Goal: Information Seeking & Learning: Find specific page/section

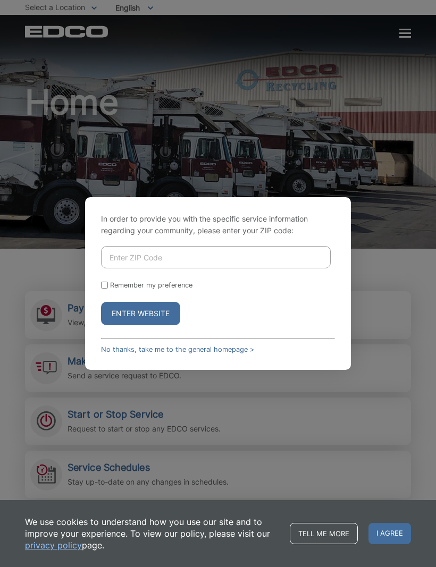
click at [154, 268] on input "Enter ZIP Code" at bounding box center [215, 257] width 229 height 22
type input "O"
type input "90275"
click at [151, 325] on button "Enter Website" at bounding box center [140, 313] width 79 height 23
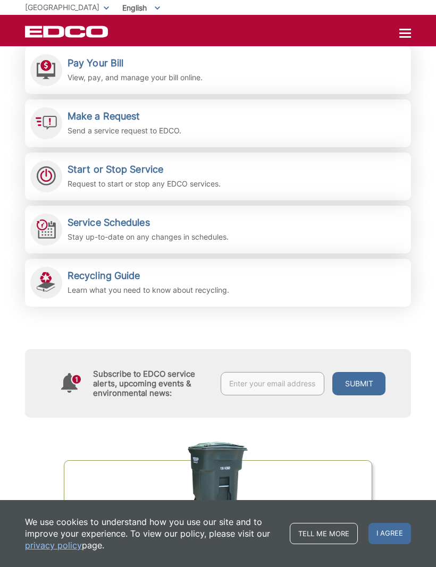
scroll to position [245, 0]
click at [194, 324] on div "Subscribe to EDCO service alerts, upcoming events & environmental news: Submit" at bounding box center [218, 361] width 386 height 111
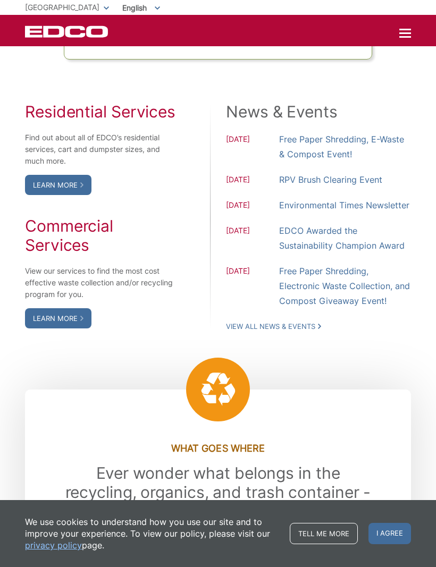
scroll to position [902, 0]
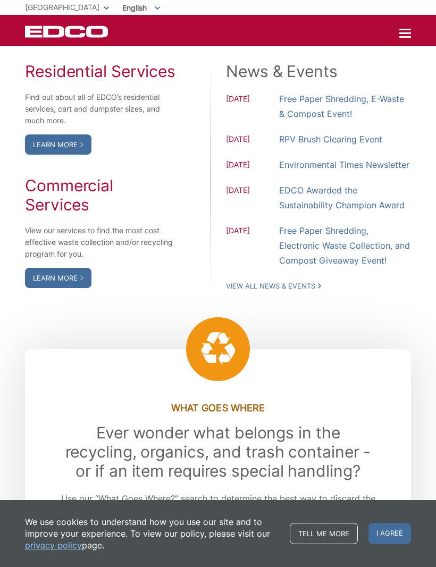
click at [58, 155] on link "Learn More" at bounding box center [58, 144] width 66 height 20
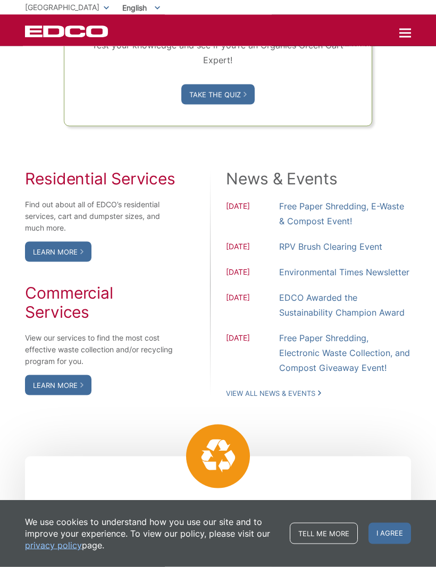
scroll to position [796, 0]
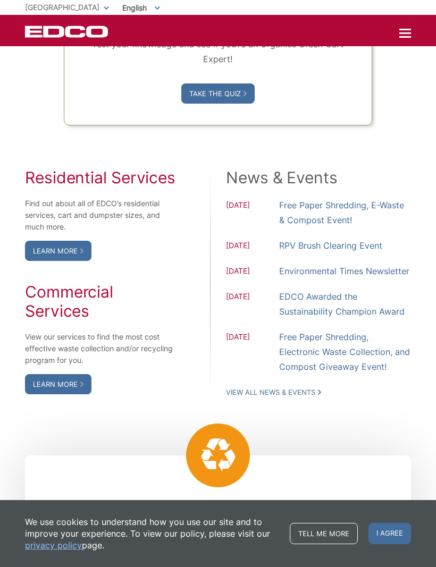
click at [67, 261] on link "Learn More" at bounding box center [58, 251] width 66 height 20
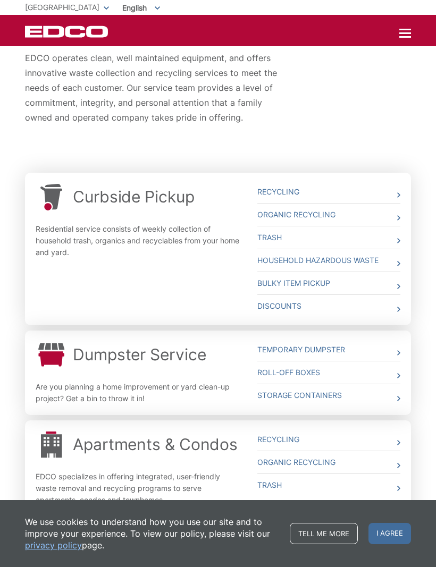
scroll to position [207, 0]
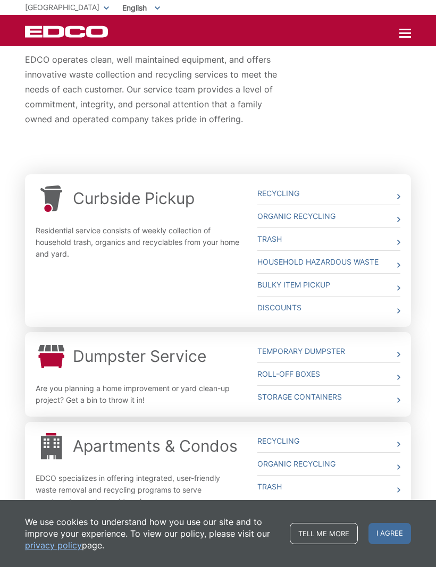
click at [372, 131] on div "Whether you need curbside pickup, a dumpster, a roll off box or a storage conta…" at bounding box center [218, 47] width 386 height 243
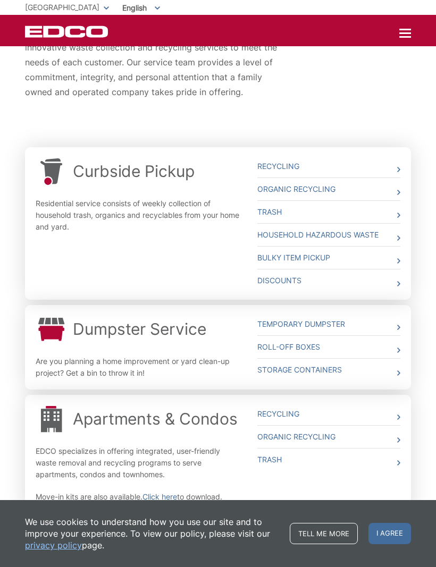
scroll to position [234, 0]
click at [336, 260] on link "Bulky Item Pickup" at bounding box center [328, 258] width 143 height 22
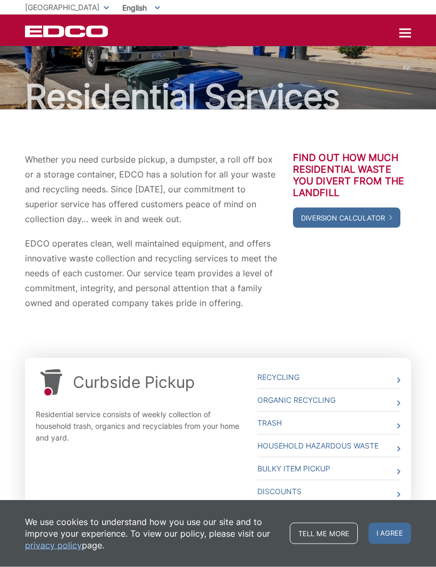
scroll to position [0, 0]
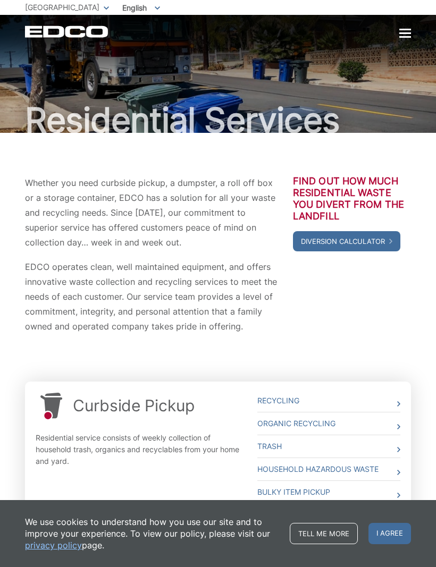
click at [407, 35] on div at bounding box center [405, 33] width 12 height 9
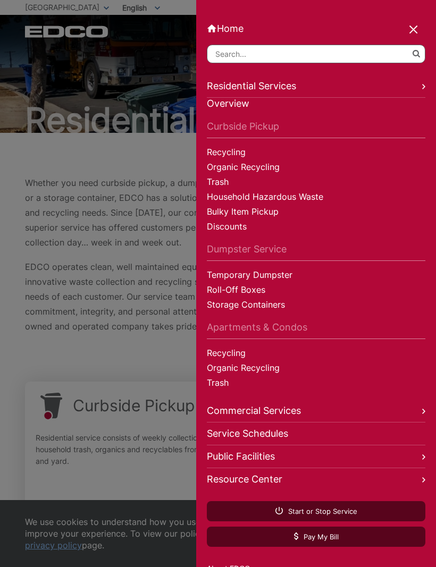
click at [284, 461] on link "Public Facilities" at bounding box center [316, 456] width 218 height 23
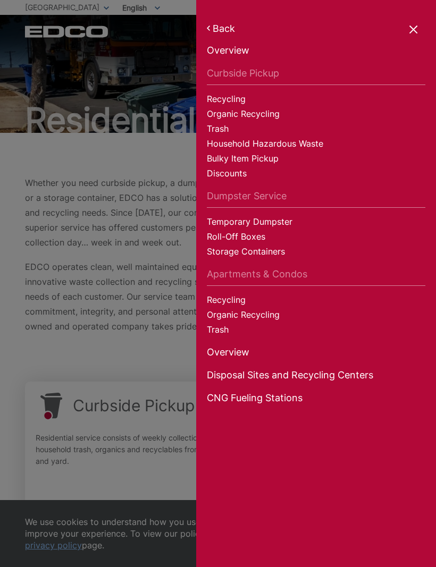
click at [212, 328] on link "Trash" at bounding box center [316, 331] width 218 height 15
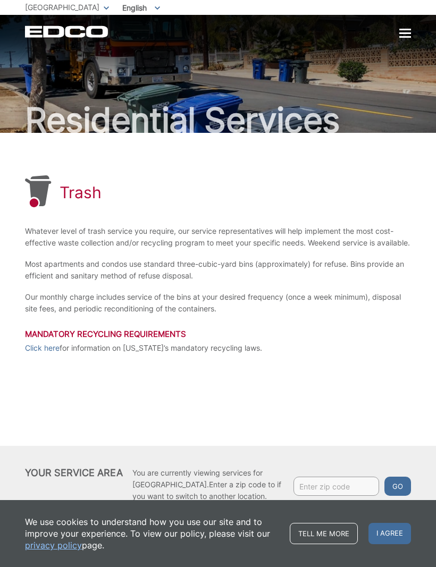
click at [407, 32] on div at bounding box center [405, 33] width 12 height 2
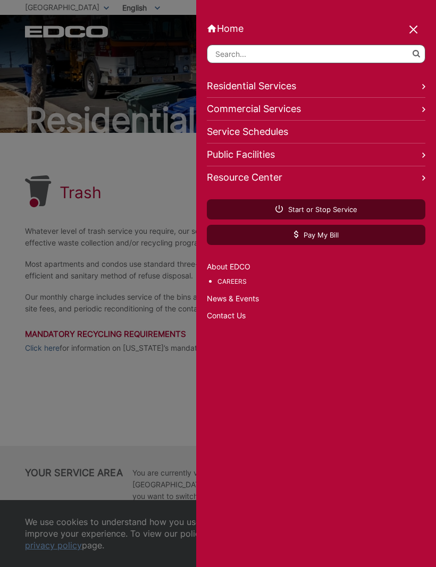
click at [226, 32] on link "Home" at bounding box center [316, 28] width 218 height 11
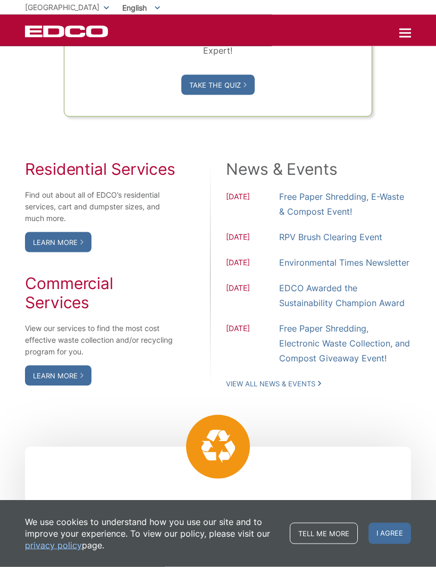
scroll to position [812, 0]
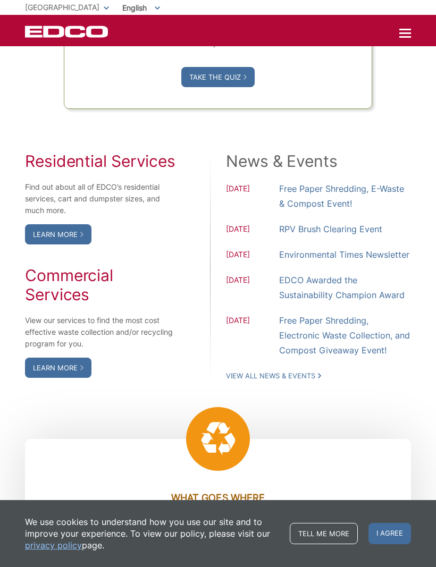
click at [67, 244] on link "Learn More" at bounding box center [58, 234] width 66 height 20
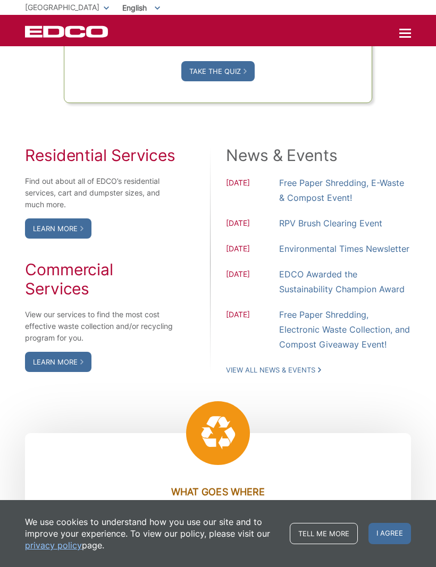
scroll to position [819, 0]
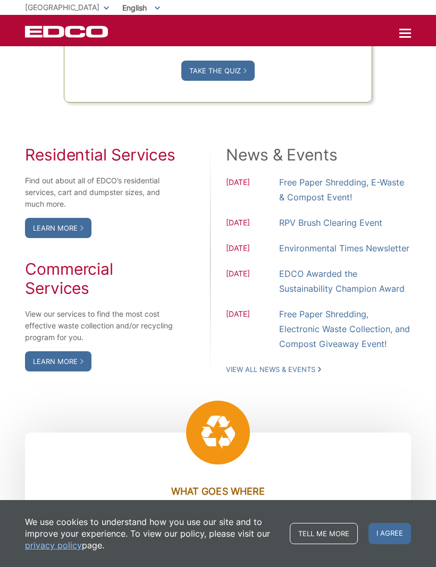
click at [59, 238] on link "Learn More" at bounding box center [58, 228] width 66 height 20
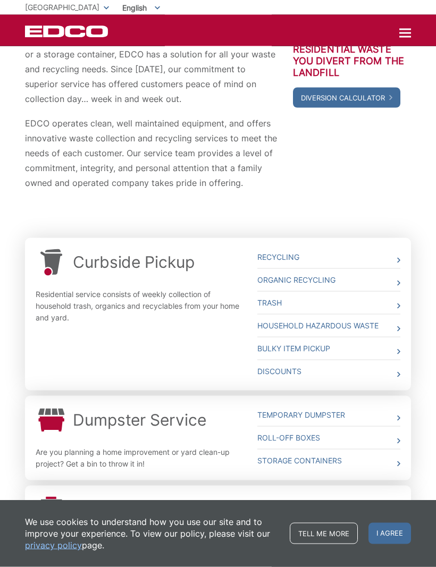
scroll to position [144, 0]
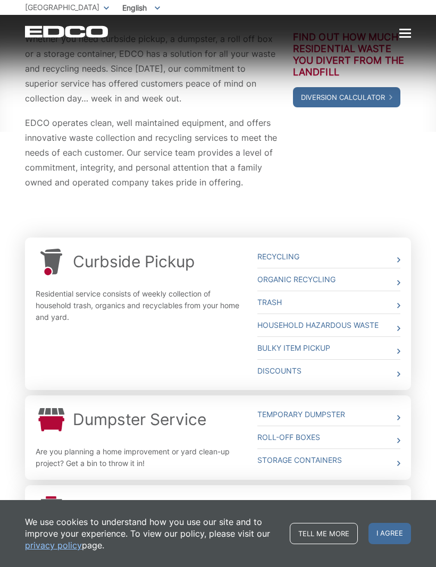
click at [395, 300] on link "Trash" at bounding box center [328, 302] width 143 height 22
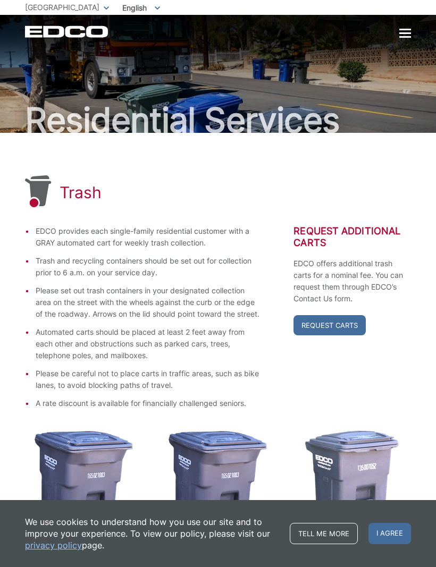
click at [399, 32] on div at bounding box center [405, 33] width 12 height 2
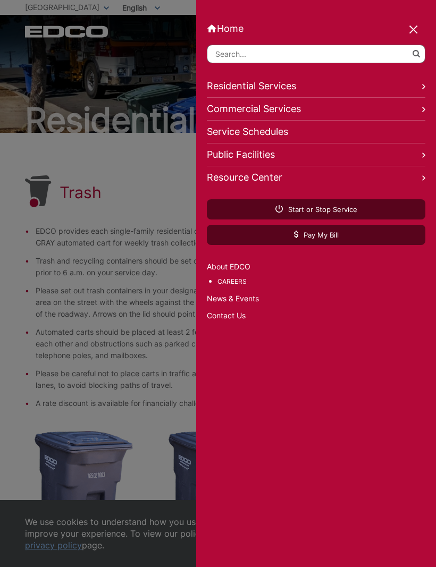
click at [276, 80] on link "Residential Services" at bounding box center [316, 86] width 218 height 23
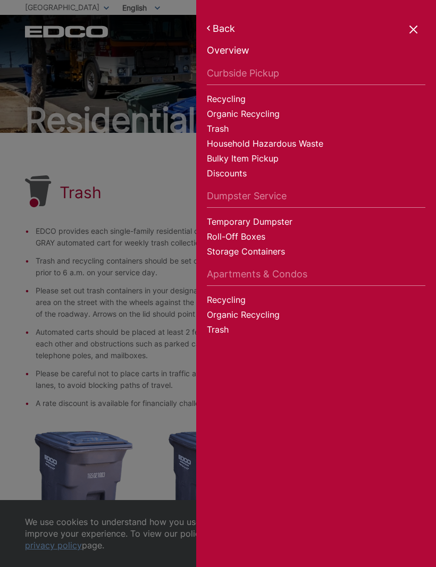
click at [224, 332] on link "Trash" at bounding box center [316, 331] width 218 height 15
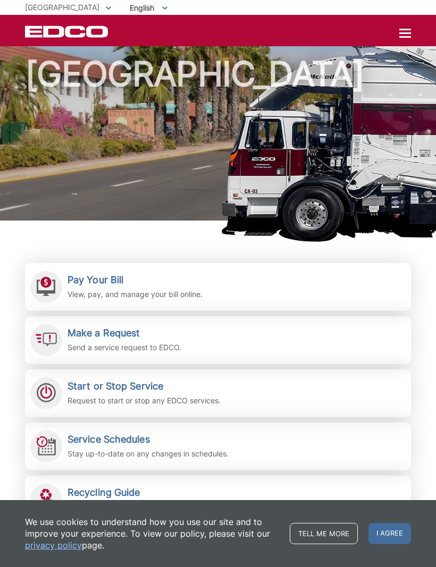
scroll to position [21, 0]
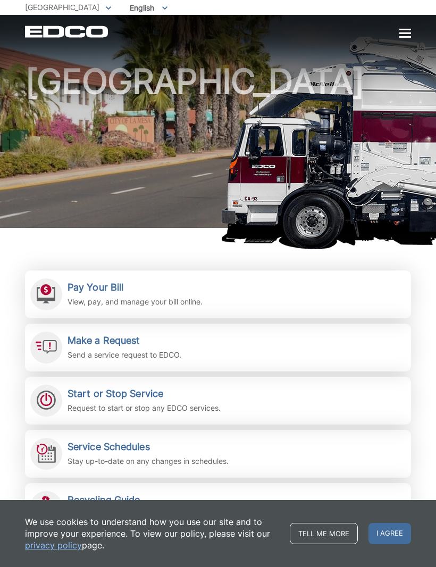
click at [410, 34] on div at bounding box center [405, 33] width 12 height 2
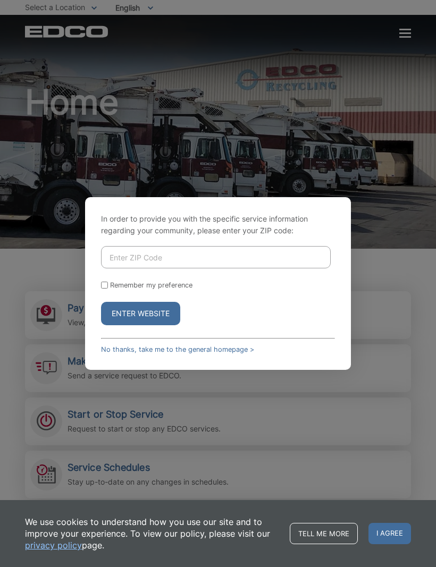
click at [256, 268] on input "Enter ZIP Code" at bounding box center [215, 257] width 229 height 22
type input "90275"
click at [156, 325] on button "Enter Website" at bounding box center [140, 313] width 79 height 23
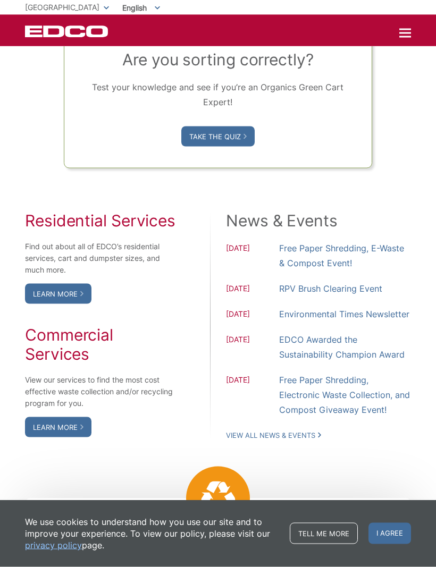
scroll to position [753, 0]
click at [74, 437] on link "Learn More" at bounding box center [58, 426] width 66 height 20
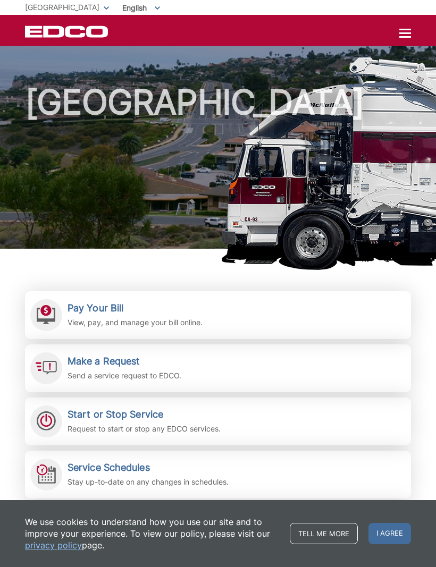
scroll to position [789, 0]
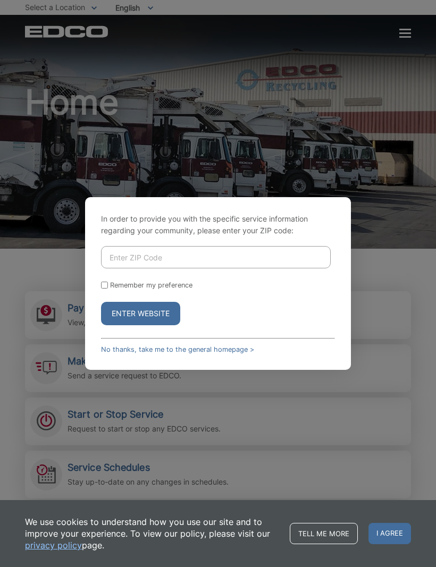
click at [277, 268] on input "Enter ZIP Code" at bounding box center [215, 257] width 229 height 22
click at [222, 268] on input "Enter ZIP Code" at bounding box center [215, 257] width 229 height 22
type input "90275"
click at [165, 325] on button "Enter Website" at bounding box center [140, 313] width 79 height 23
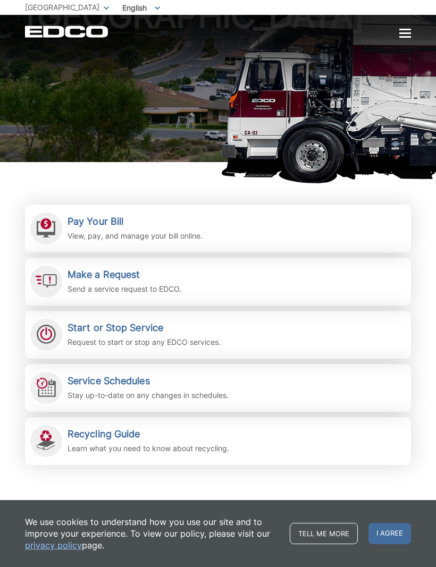
scroll to position [86, 0]
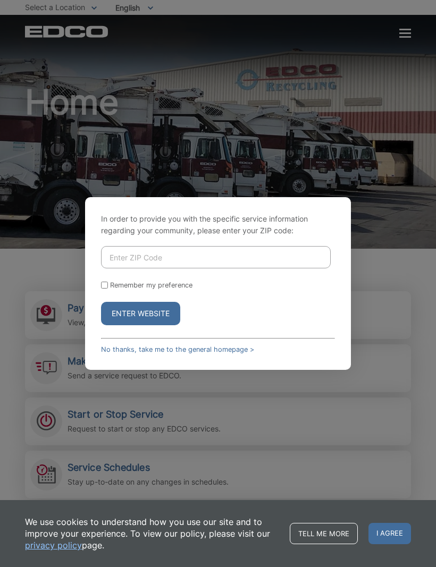
click at [220, 268] on input "Enter ZIP Code" at bounding box center [215, 257] width 229 height 22
type input "90275"
click at [160, 325] on button "Enter Website" at bounding box center [140, 313] width 79 height 23
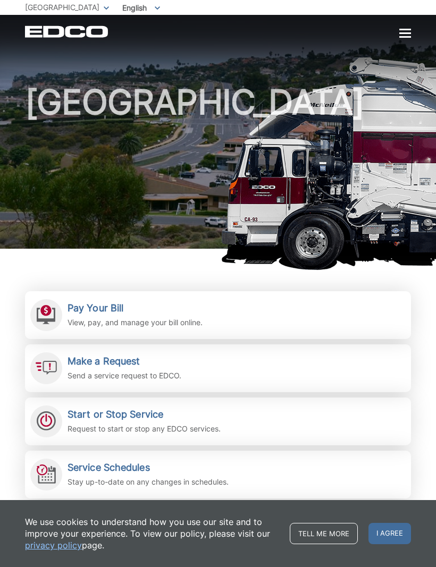
click at [405, 32] on div at bounding box center [405, 33] width 12 height 2
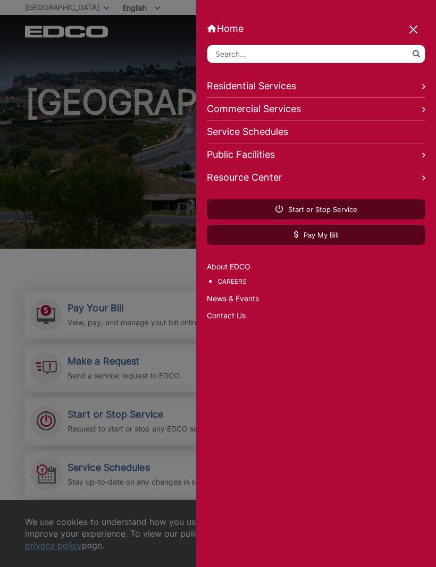
click at [267, 157] on link "Public Facilities" at bounding box center [316, 154] width 218 height 23
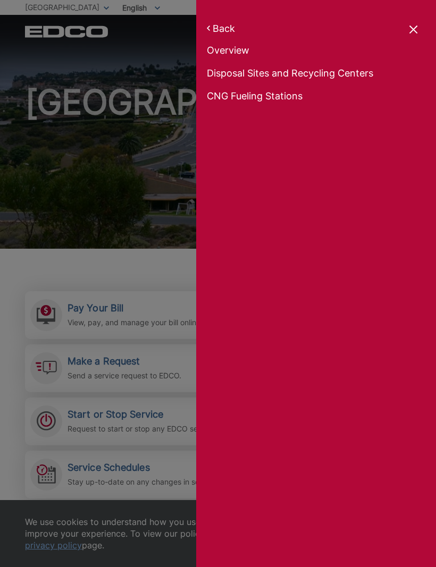
click at [362, 71] on link "Disposal Sites and Recycling Centers" at bounding box center [316, 74] width 218 height 15
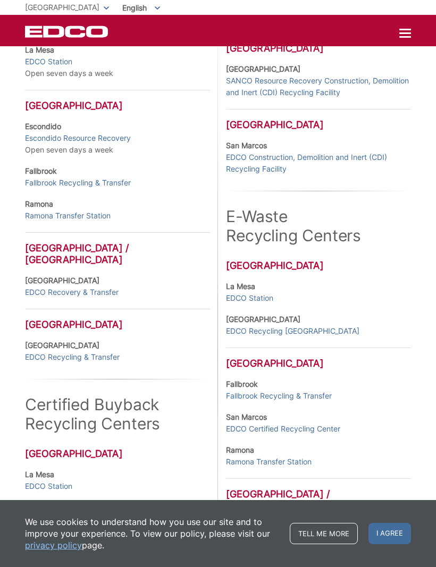
scroll to position [294, 0]
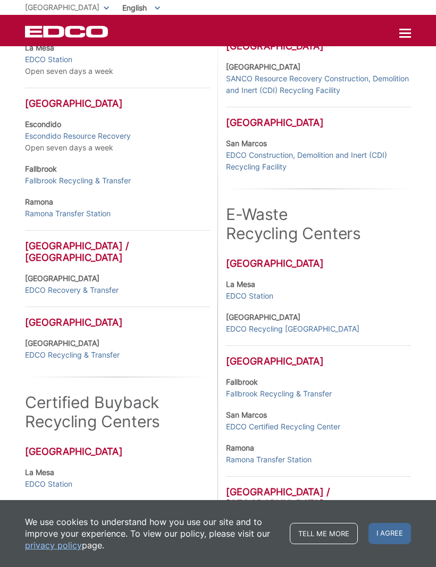
click at [102, 358] on link "EDCO Recycling & Transfer" at bounding box center [72, 355] width 95 height 12
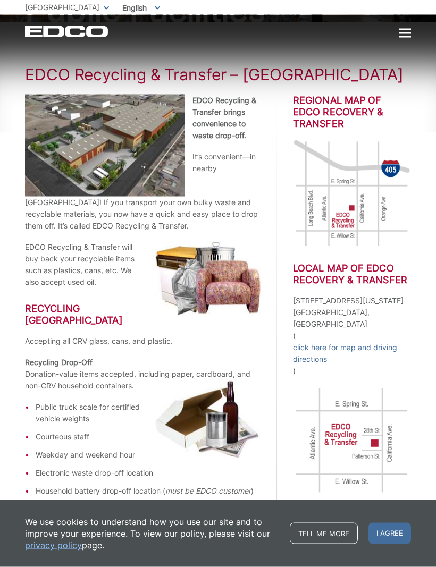
scroll to position [117, 0]
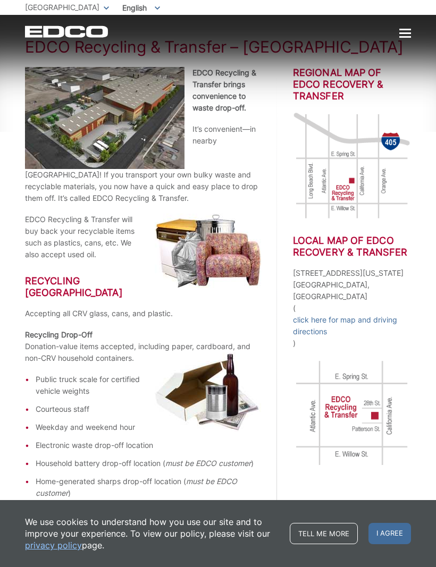
scroll to position [134, 0]
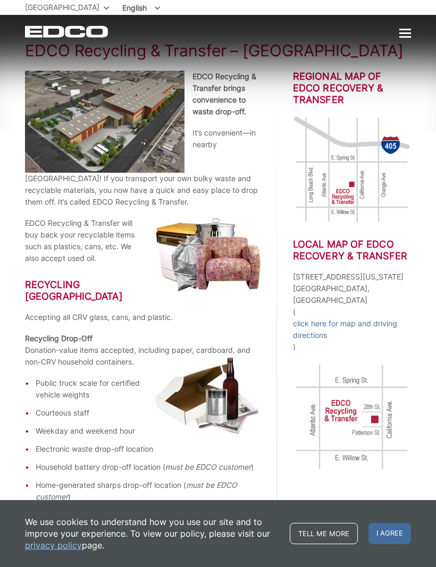
click at [206, 566] on div "We use cookies to understand how you use our site and to improve your experienc…" at bounding box center [218, 533] width 436 height 67
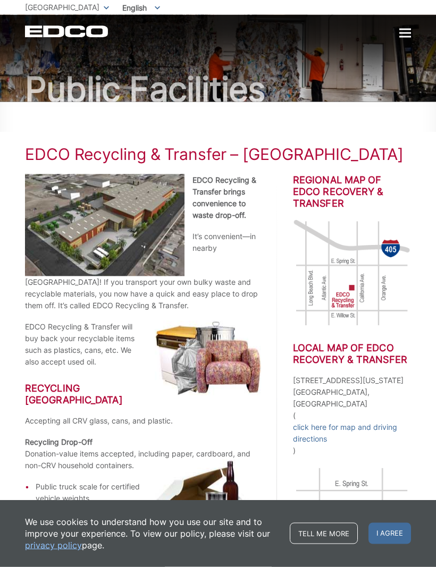
scroll to position [0, 0]
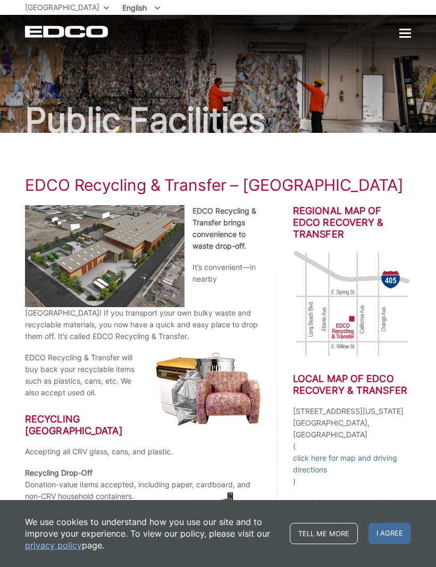
click at [240, 552] on div "We use cookies to understand how you use our site and to improve your experienc…" at bounding box center [218, 533] width 436 height 67
click at [202, 555] on div "We use cookies to understand how you use our site and to improve your experienc…" at bounding box center [218, 533] width 436 height 67
click at [201, 555] on div "We use cookies to understand how you use our site and to improve your experienc…" at bounding box center [218, 533] width 436 height 67
click at [216, 554] on div "We use cookies to understand how you use our site and to improve your experienc…" at bounding box center [218, 533] width 436 height 67
click at [250, 554] on div "We use cookies to understand how you use our site and to improve your experienc…" at bounding box center [218, 533] width 436 height 67
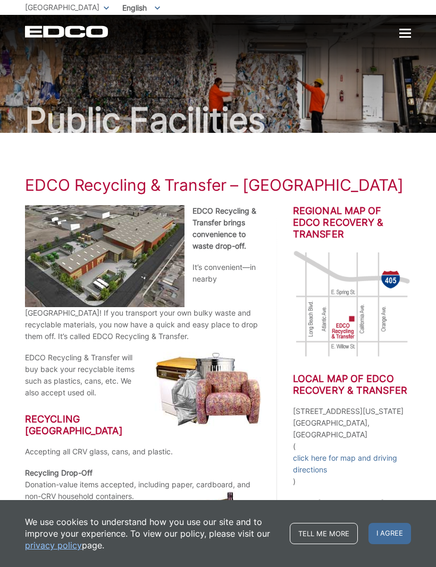
click at [241, 554] on div "We use cookies to understand how you use our site and to improve your experienc…" at bounding box center [218, 533] width 436 height 67
click at [240, 553] on div "We use cookies to understand how you use our site and to improve your experienc…" at bounding box center [218, 533] width 436 height 67
click at [217, 553] on div "We use cookies to understand how you use our site and to improve your experienc…" at bounding box center [218, 533] width 436 height 67
click at [235, 552] on div "We use cookies to understand how you use our site and to improve your experienc…" at bounding box center [218, 533] width 436 height 67
click at [242, 554] on div "We use cookies to understand how you use our site and to improve your experienc…" at bounding box center [218, 533] width 436 height 67
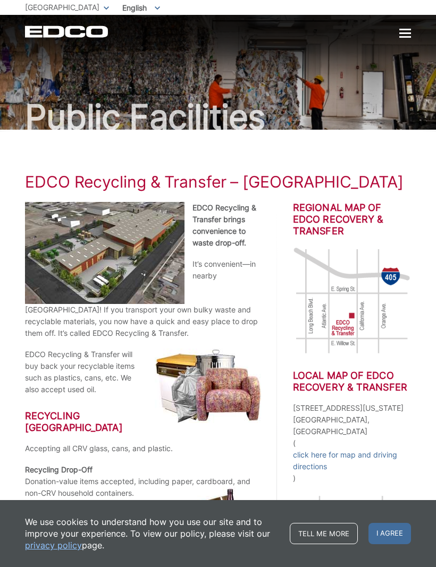
scroll to position [4, 0]
